Goal: Task Accomplishment & Management: Complete application form

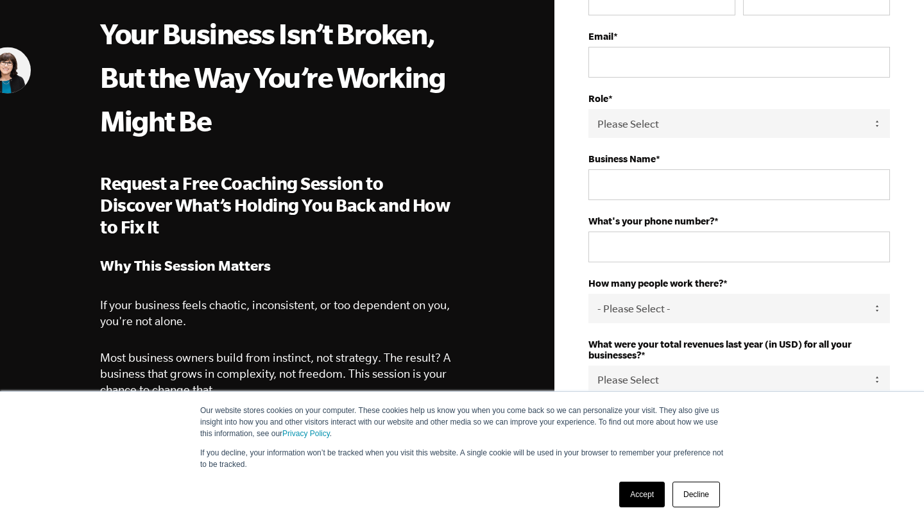
scroll to position [160, 0]
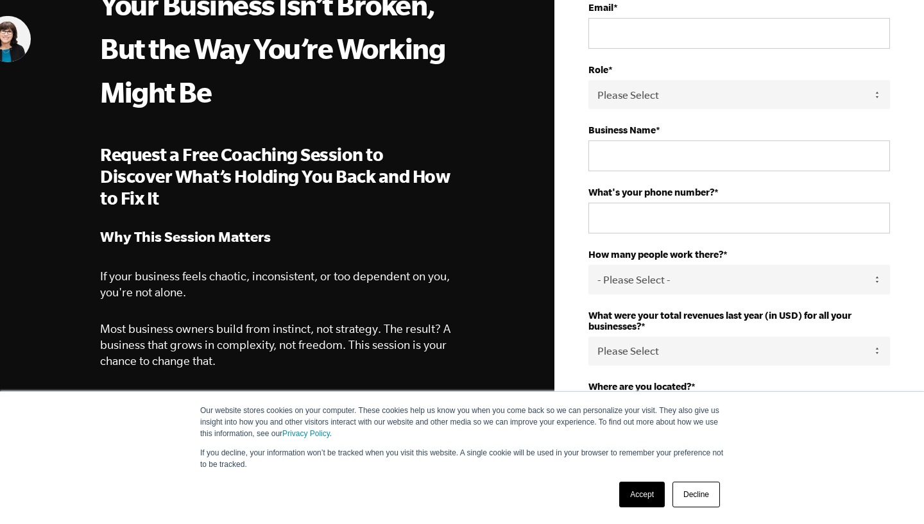
click at [641, 487] on link "Accept" at bounding box center [642, 495] width 46 height 26
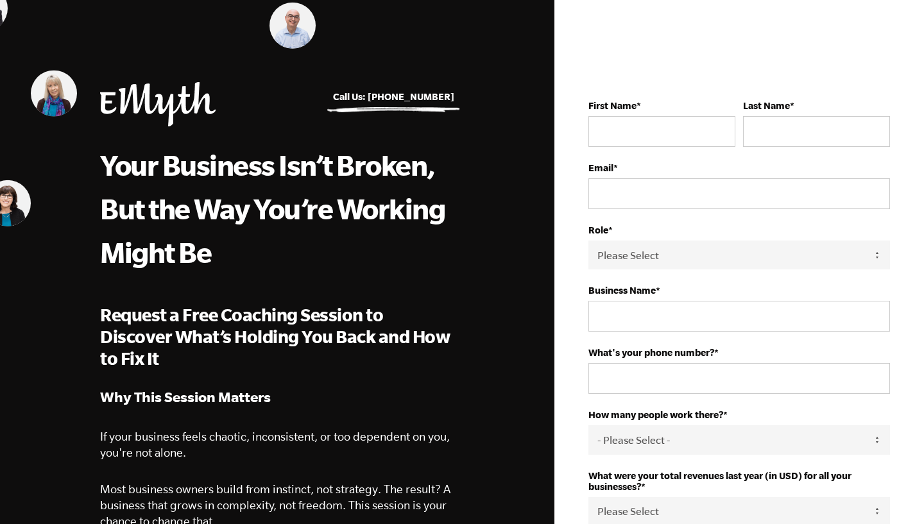
scroll to position [0, 0]
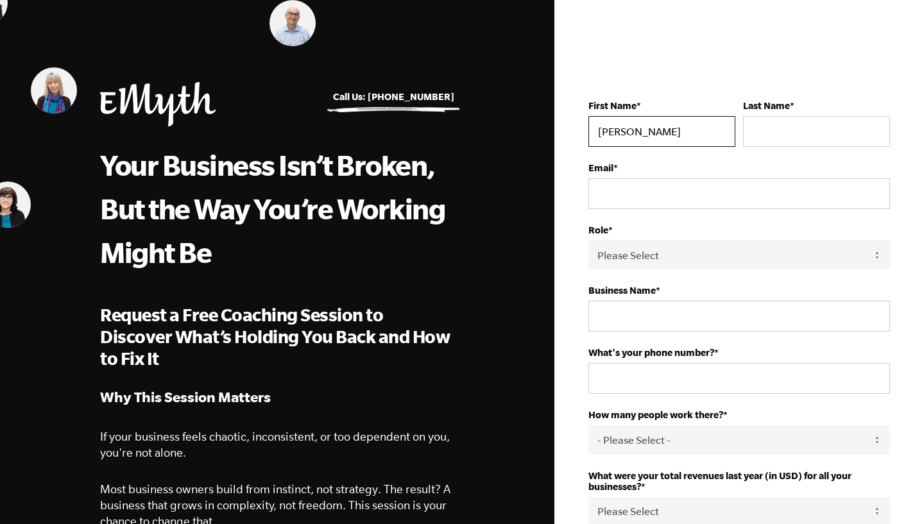
type input "Joe"
type input "Okuda"
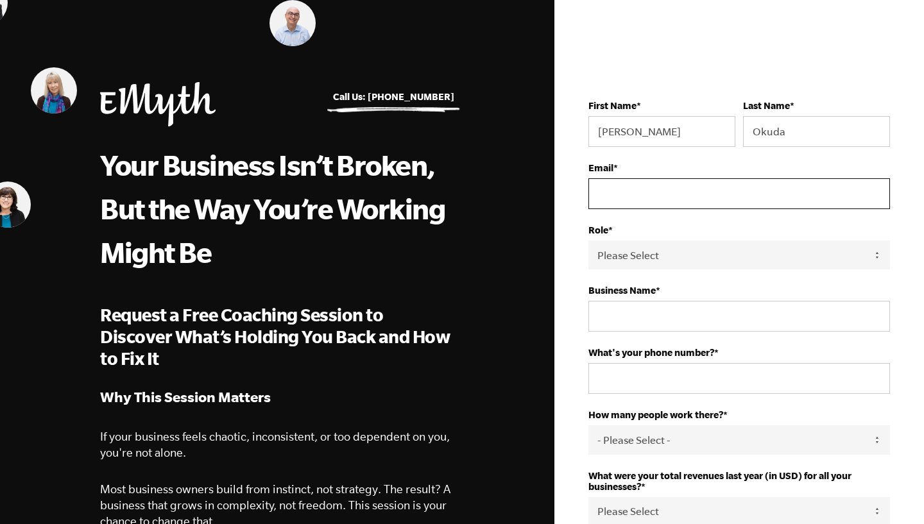
paste input "jadedj1@gmail.com"
type input "jadedj1@gmail.com"
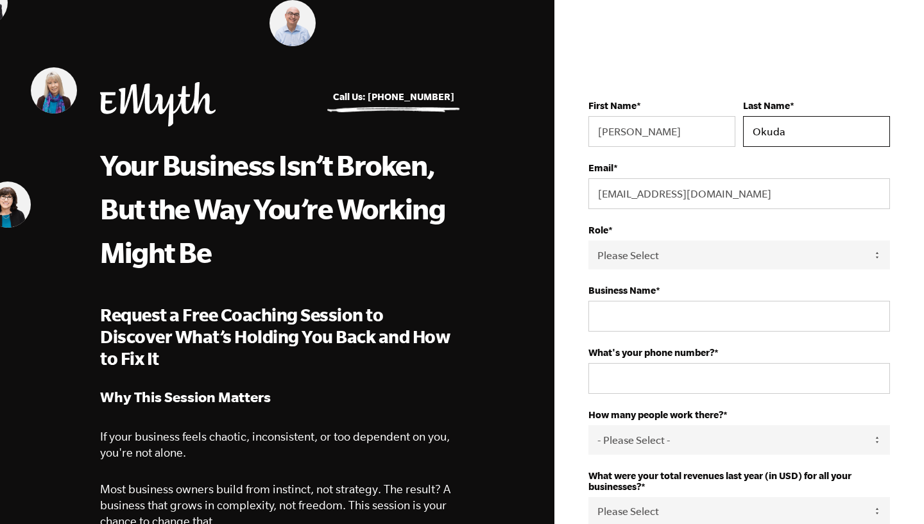
click at [774, 138] on input "Okuda" at bounding box center [816, 131] width 147 height 31
type input "Okubo"
click at [853, 72] on form "First Name * Joe Last Name * Okubo Email * jadedj1@gmail.com Role * Please Sele…" at bounding box center [738, 463] width 301 height 798
select select "Owner"
type input "JoeOkubo"
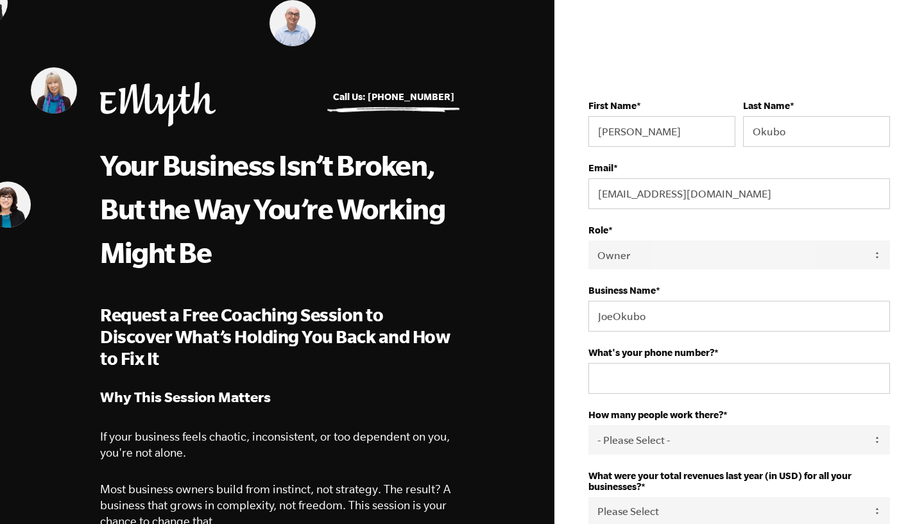
click at [577, 359] on div "First Name * Joe Last Name * Okubo Email * jadedj1@gmail.com Role * Please Sele…" at bounding box center [739, 463] width 340 height 798
paste input "(970)708-0817"
type input "(970)708-0817"
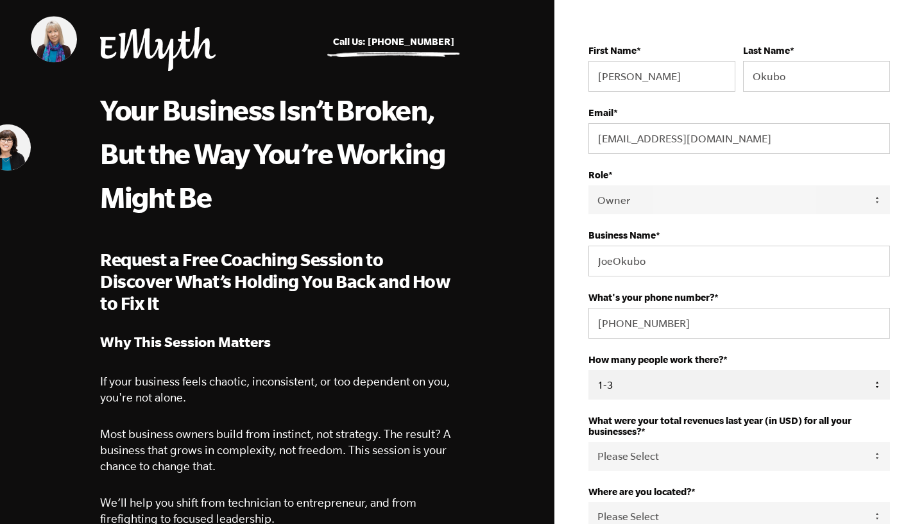
select select "4-9"
click at [576, 384] on div "First Name * Joe Last Name * Okubo Email * jadedj1@gmail.com Role * Please Sele…" at bounding box center [739, 408] width 340 height 798
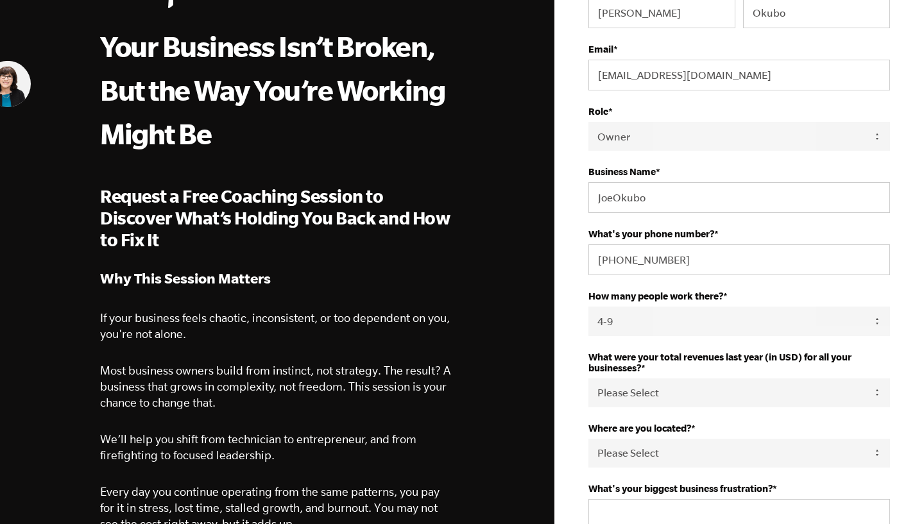
scroll to position [155, 0]
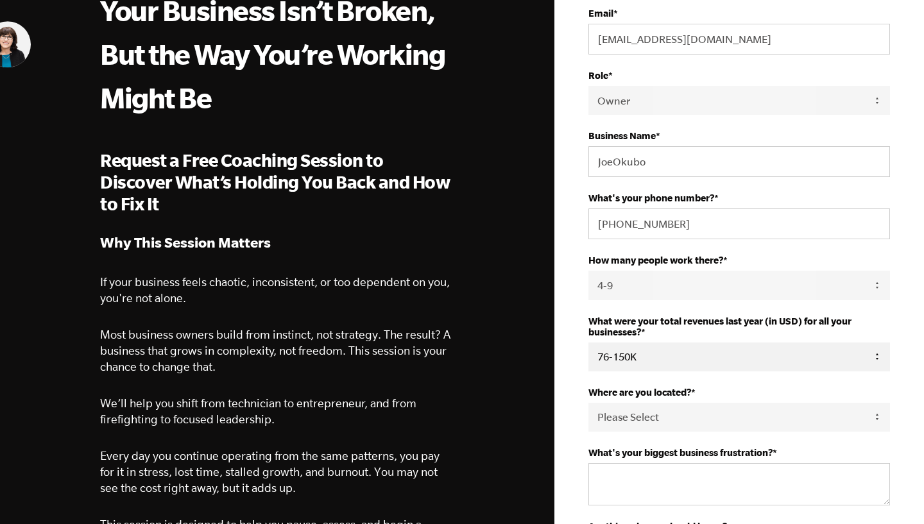
select select "151-275K"
select select "United States"
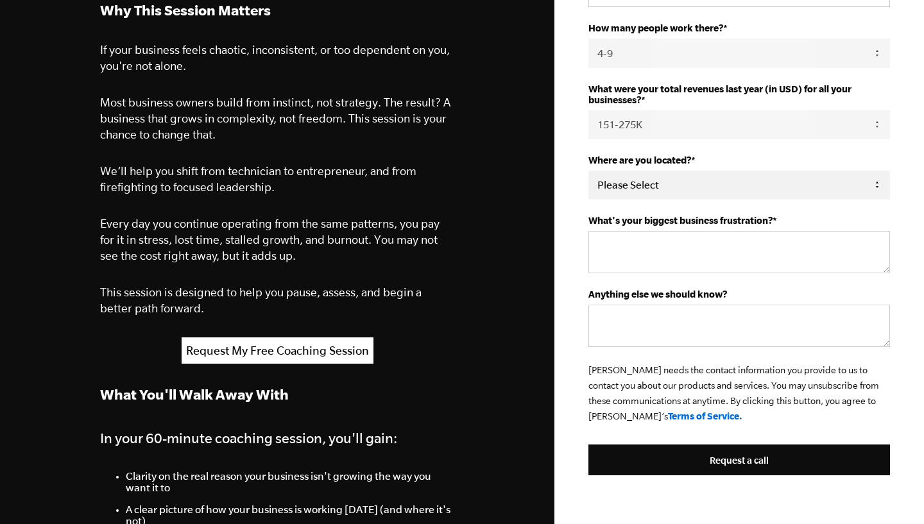
scroll to position [411, 0]
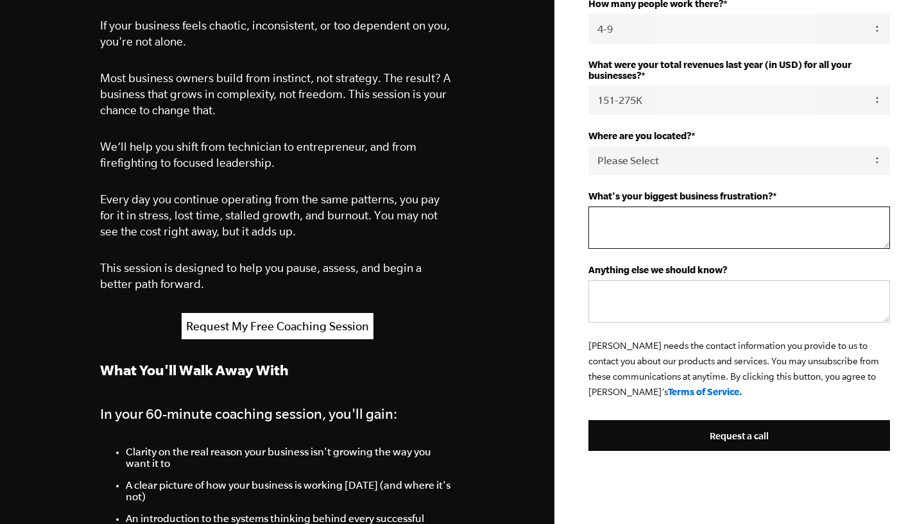
click at [660, 232] on textarea "What's your biggest business frustration? *" at bounding box center [738, 228] width 301 height 42
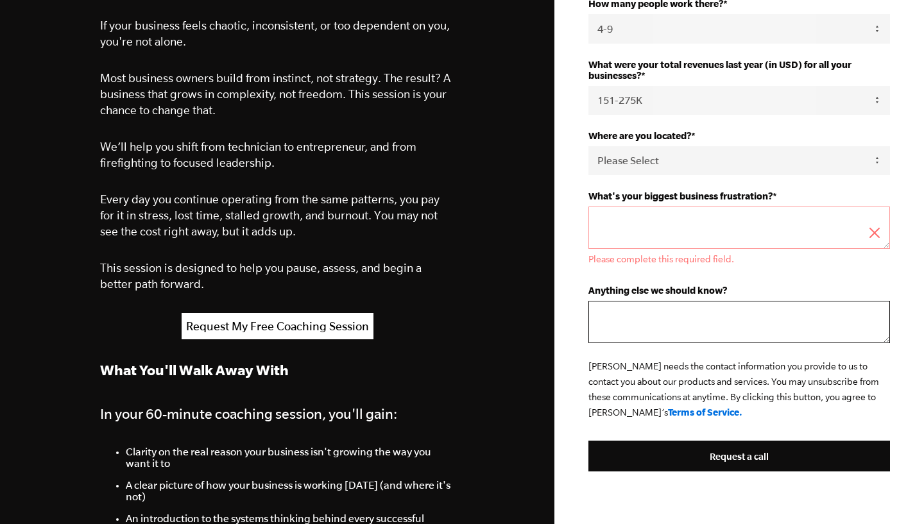
click at [647, 309] on textarea "Anything else we should know?" at bounding box center [738, 322] width 301 height 42
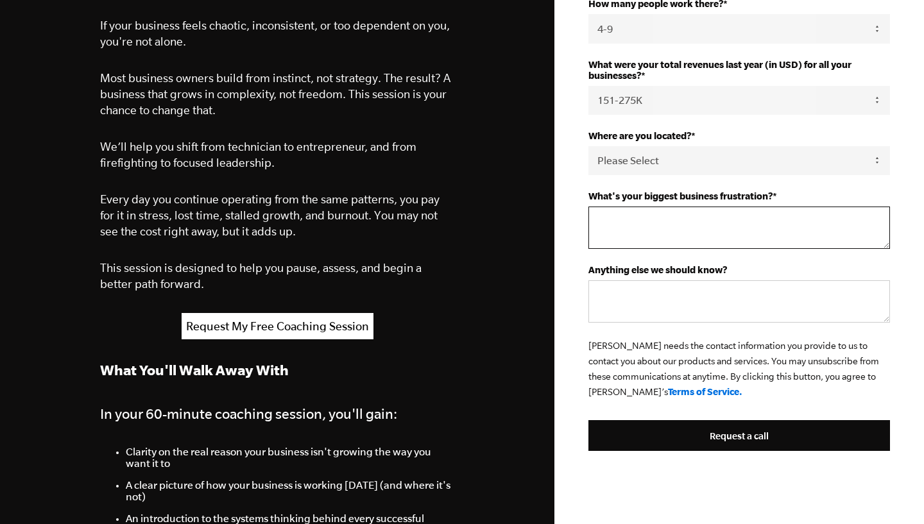
click at [684, 242] on textarea "What's your biggest business frustration? *" at bounding box center [738, 228] width 301 height 42
type textarea "d"
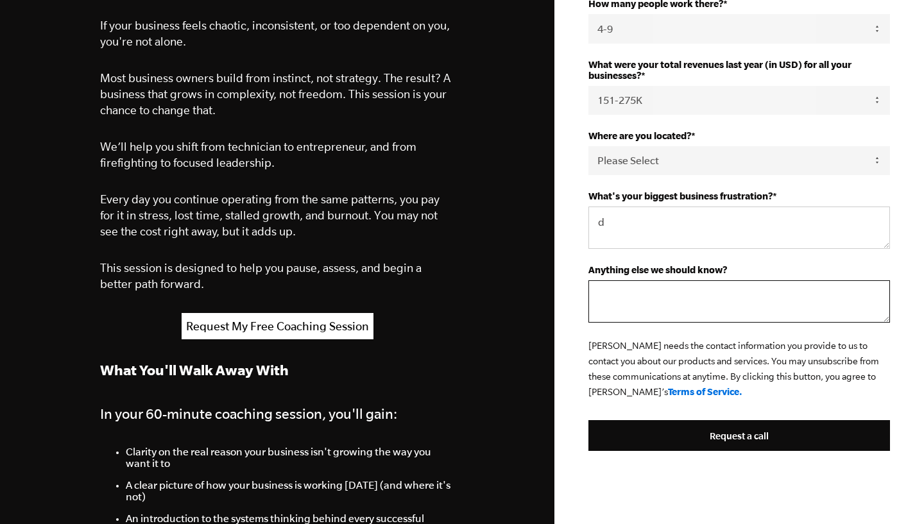
click at [668, 303] on textarea "Anything else we should know?" at bounding box center [738, 301] width 301 height 42
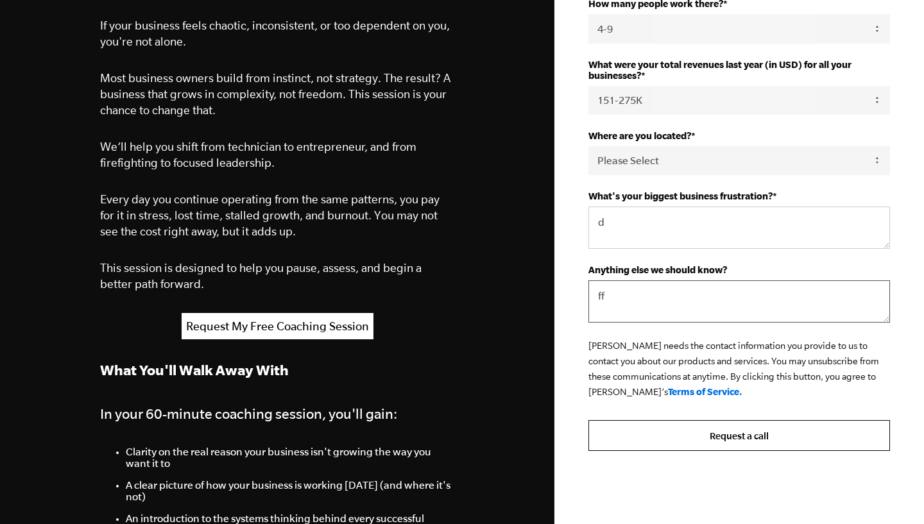
type textarea "ff"
click at [654, 431] on input "Request a call" at bounding box center [738, 435] width 301 height 31
